Goal: Task Accomplishment & Management: Manage account settings

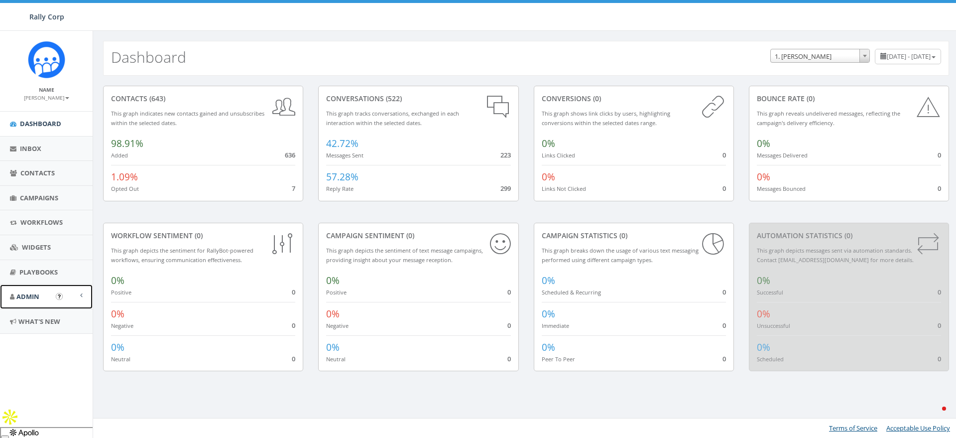
click at [41, 290] on link "Admin" at bounding box center [46, 296] width 93 height 24
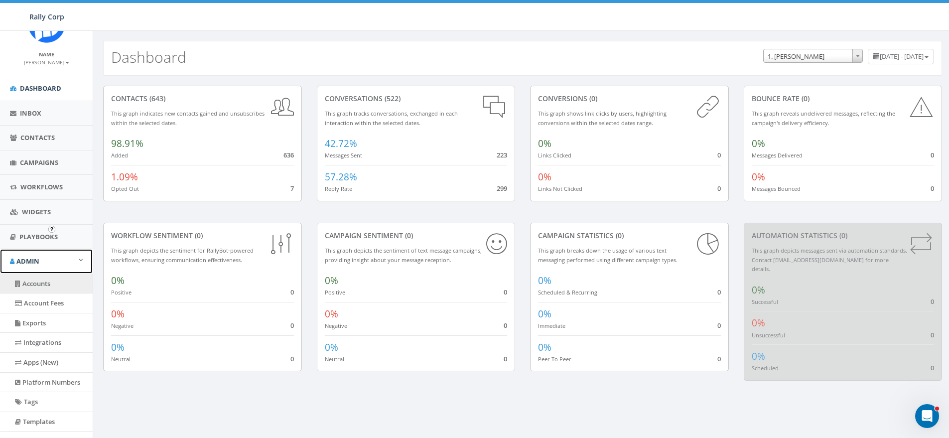
scroll to position [80, 0]
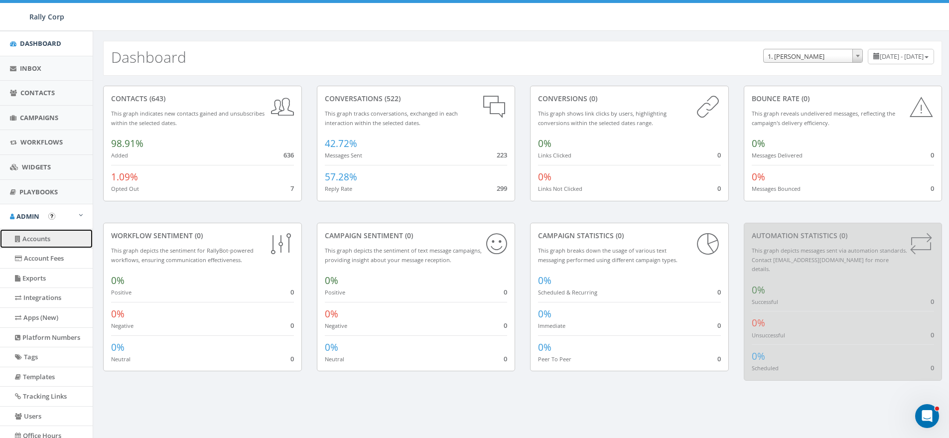
click at [26, 240] on link "Accounts" at bounding box center [46, 238] width 93 height 19
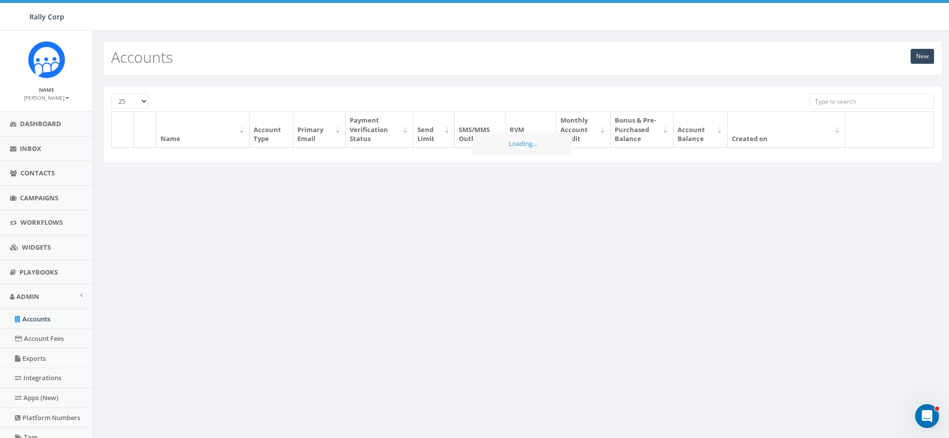
click at [857, 97] on input "search" at bounding box center [871, 101] width 124 height 15
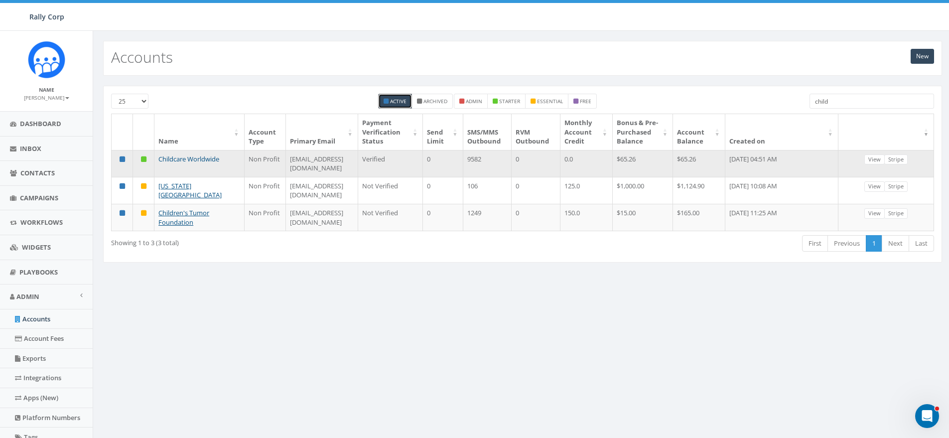
type input "child"
click at [166, 163] on link "Childcare Worldwide" at bounding box center [188, 158] width 61 height 9
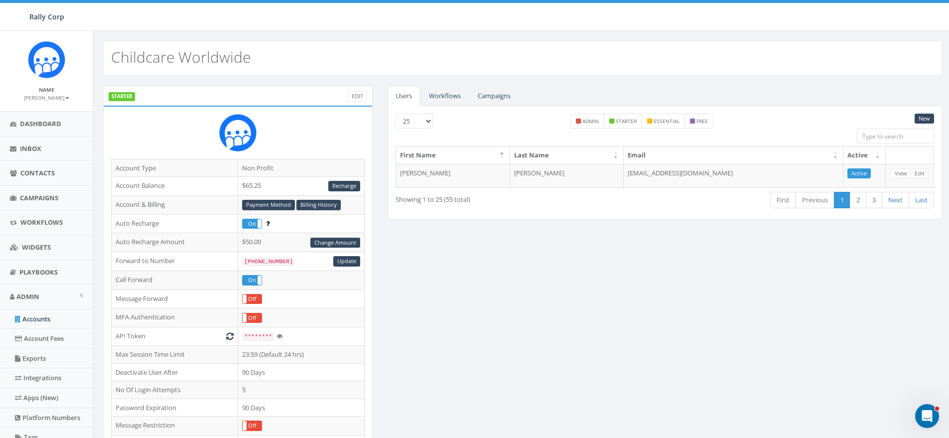
click at [492, 272] on div "STARTER Edit Account Type Non Profit Account Balance $65.25 Recharge Account & …" at bounding box center [523, 391] width 854 height 611
